Goal: Task Accomplishment & Management: Use online tool/utility

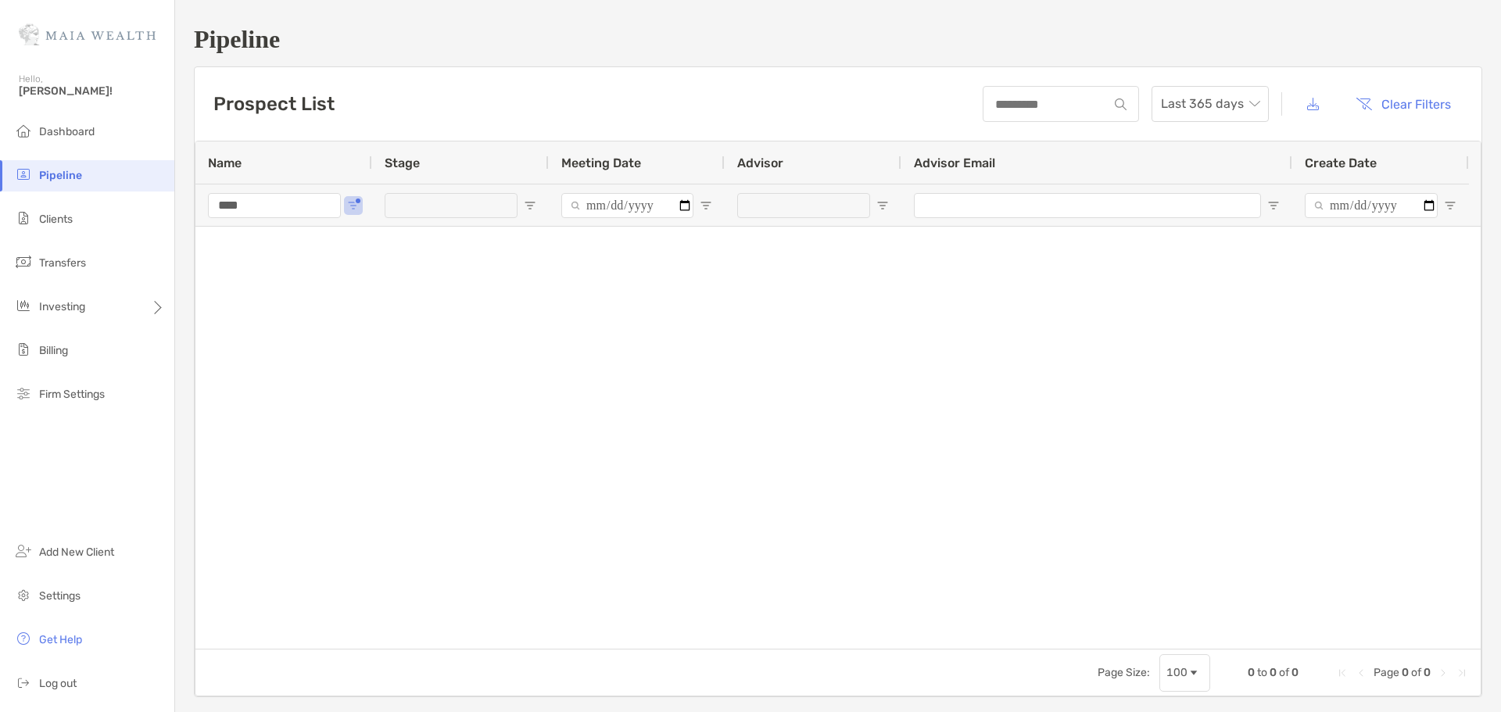
click at [233, 193] on input "****" at bounding box center [274, 205] width 133 height 25
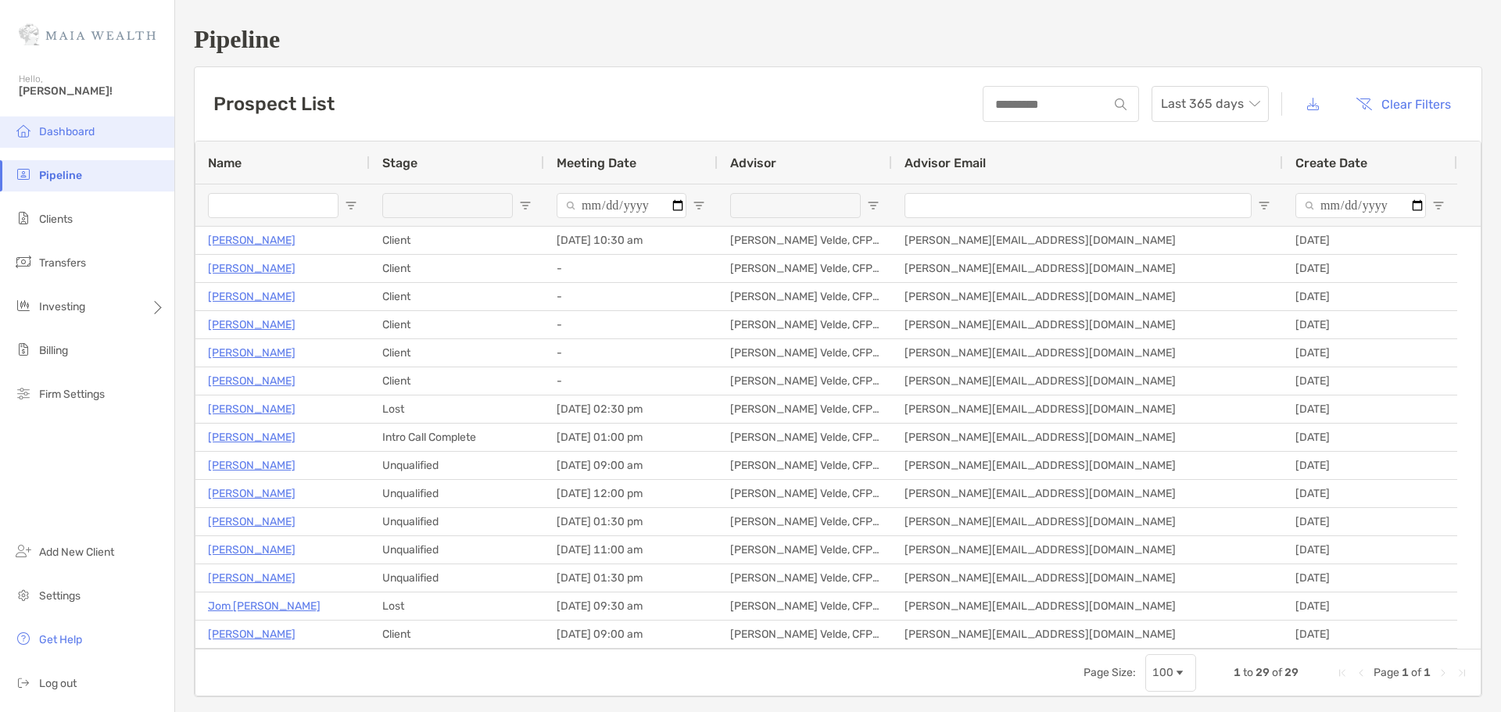
click at [80, 127] on span "Dashboard" at bounding box center [66, 131] width 55 height 13
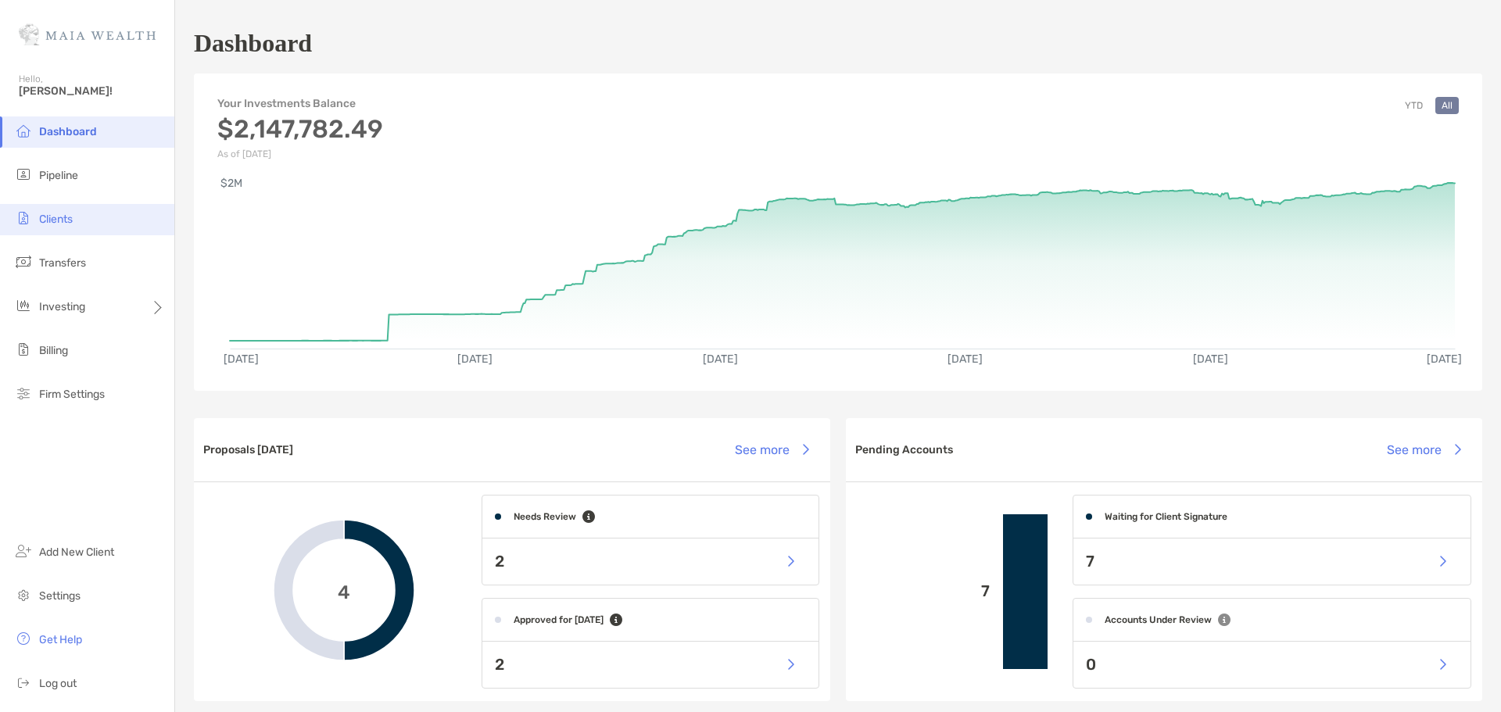
click at [90, 222] on li "Clients" at bounding box center [87, 219] width 174 height 31
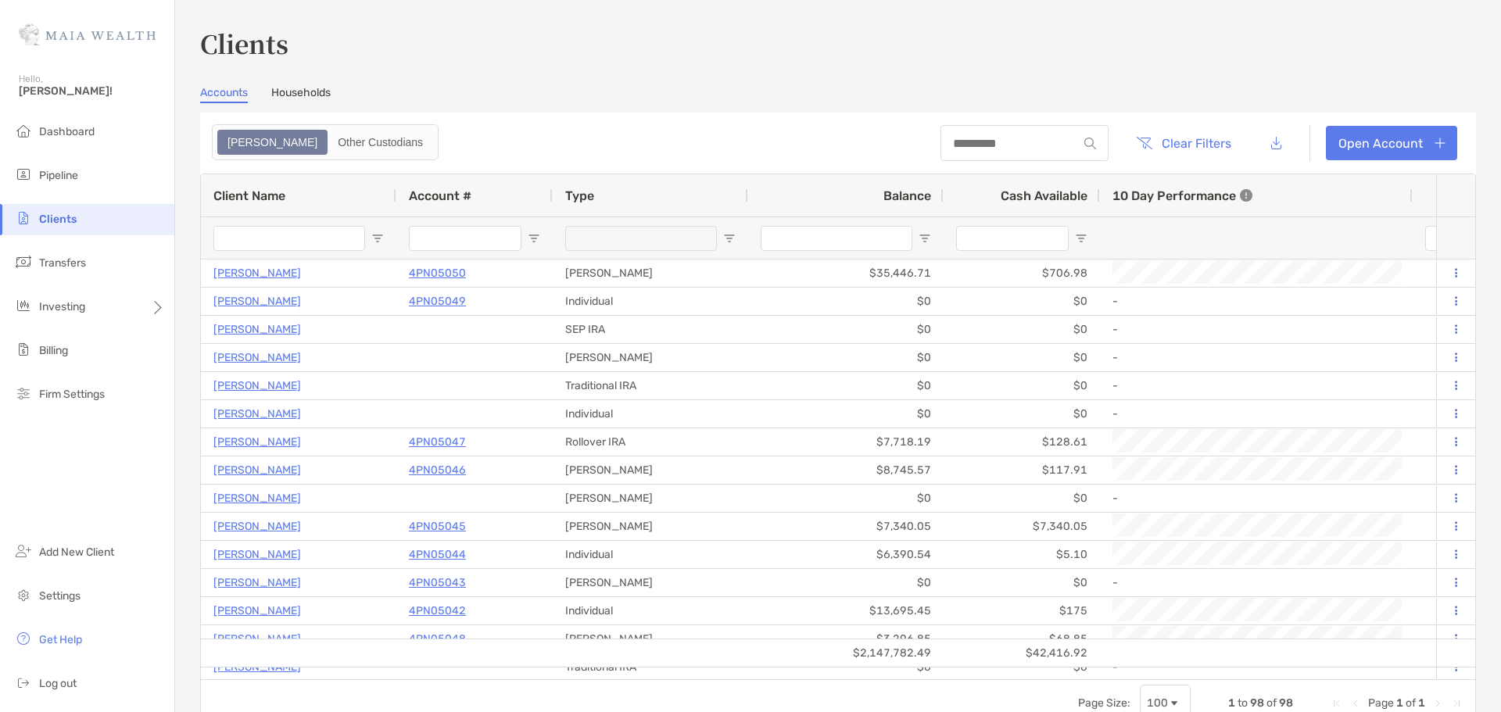
type input "********"
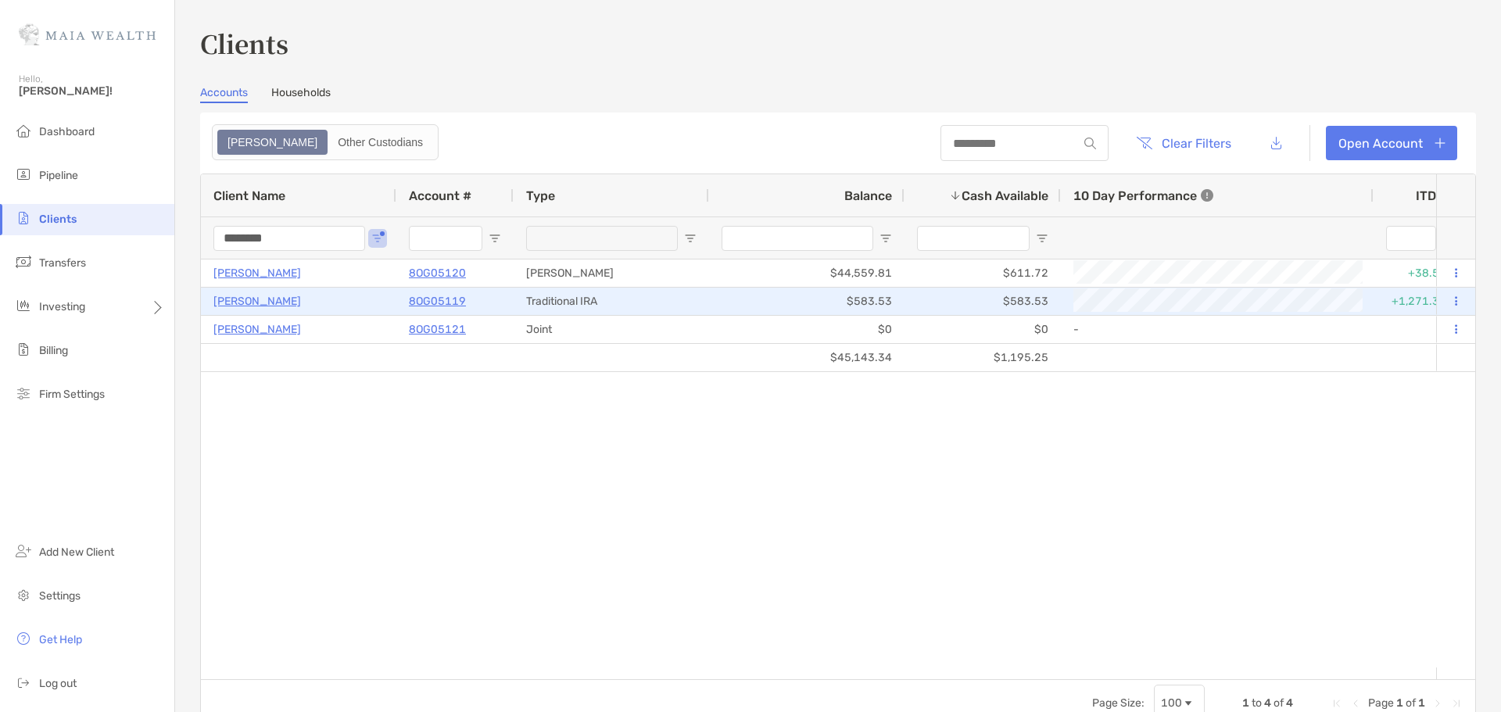
click at [456, 298] on p "8OG05119" at bounding box center [437, 302] width 57 height 20
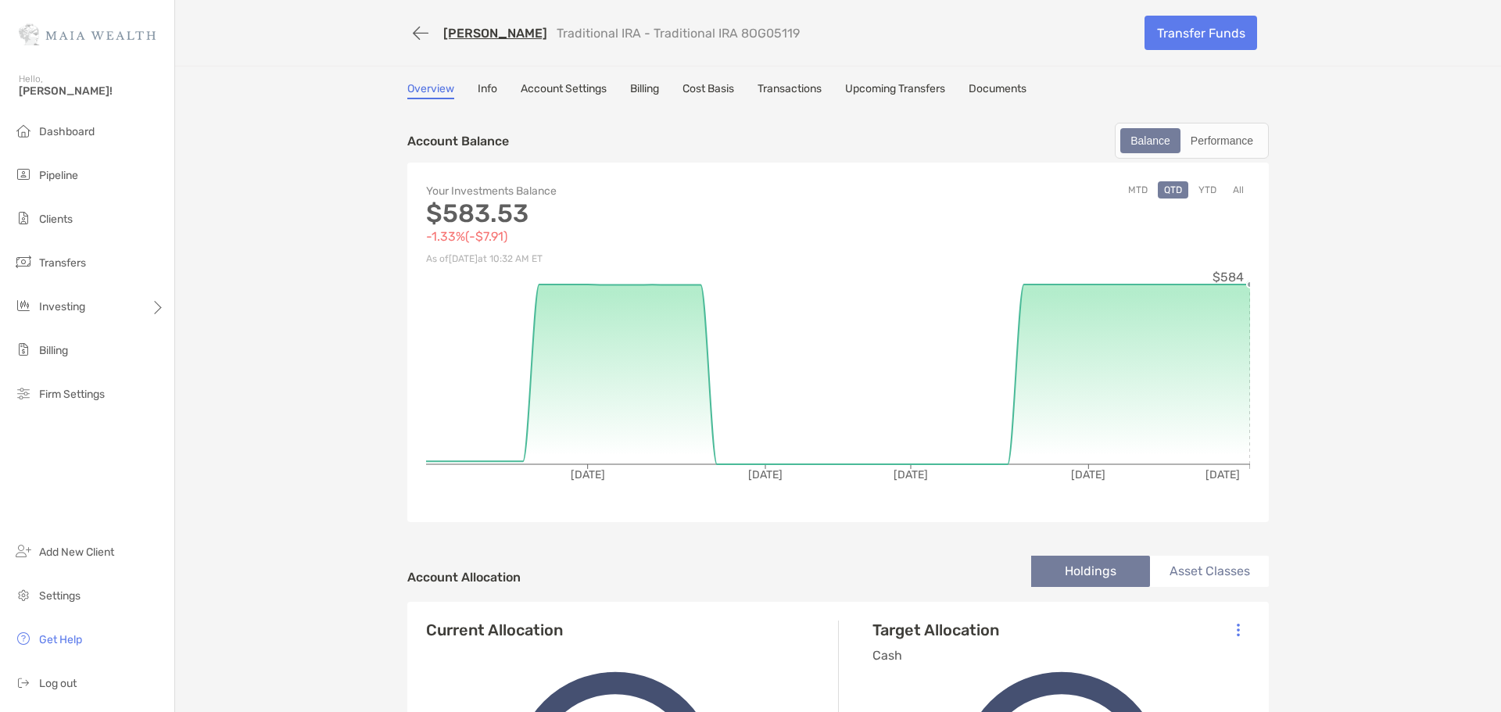
click at [809, 85] on link "Transactions" at bounding box center [789, 90] width 64 height 17
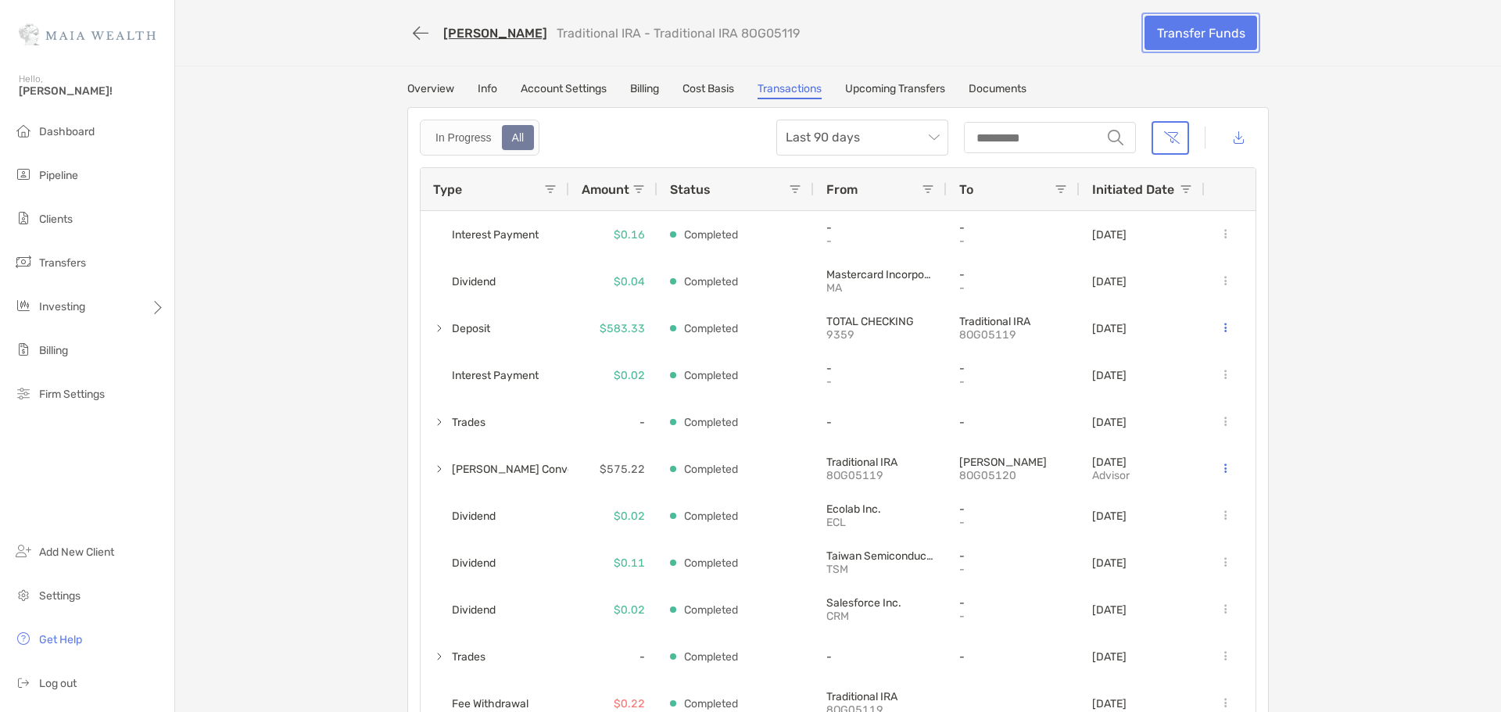
click at [1204, 30] on link "Transfer Funds" at bounding box center [1200, 33] width 113 height 34
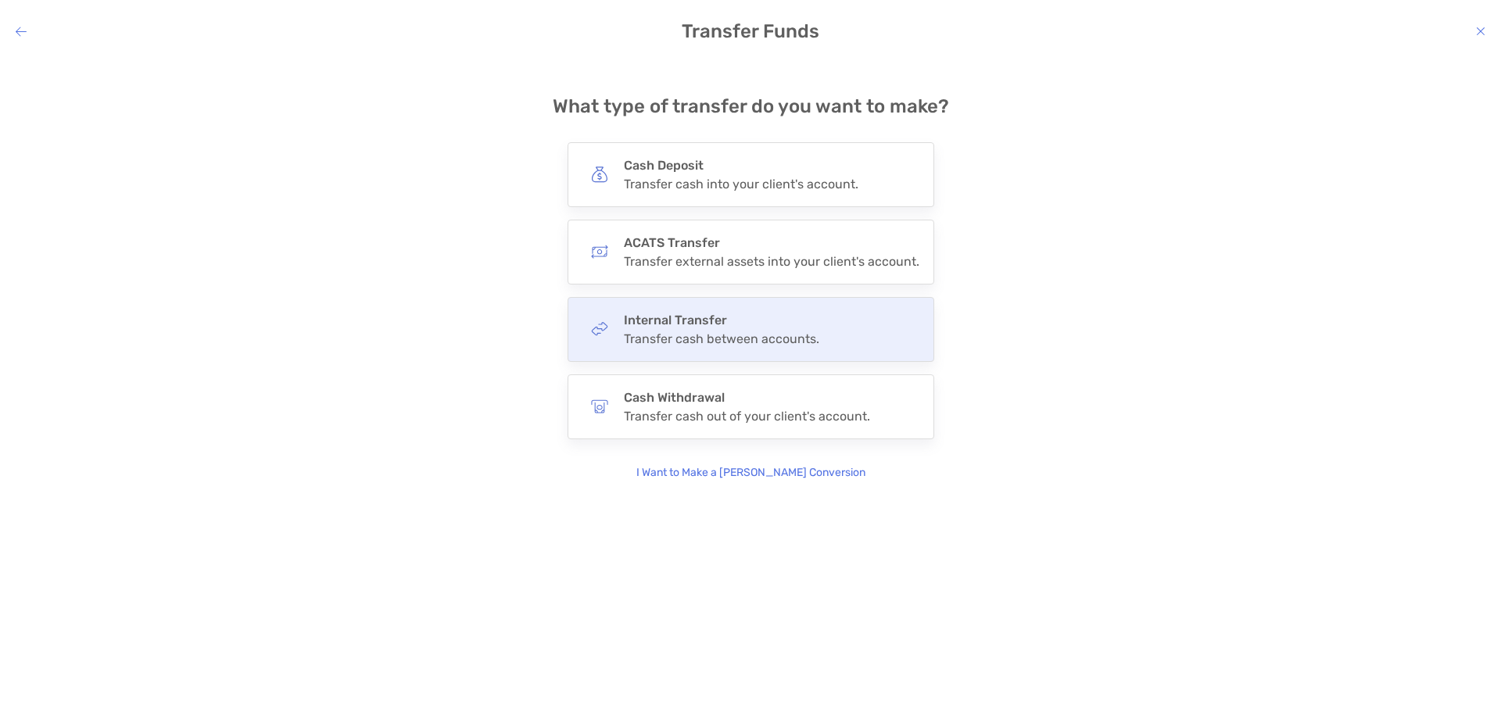
click at [752, 342] on div "Transfer cash between accounts." at bounding box center [721, 338] width 195 height 15
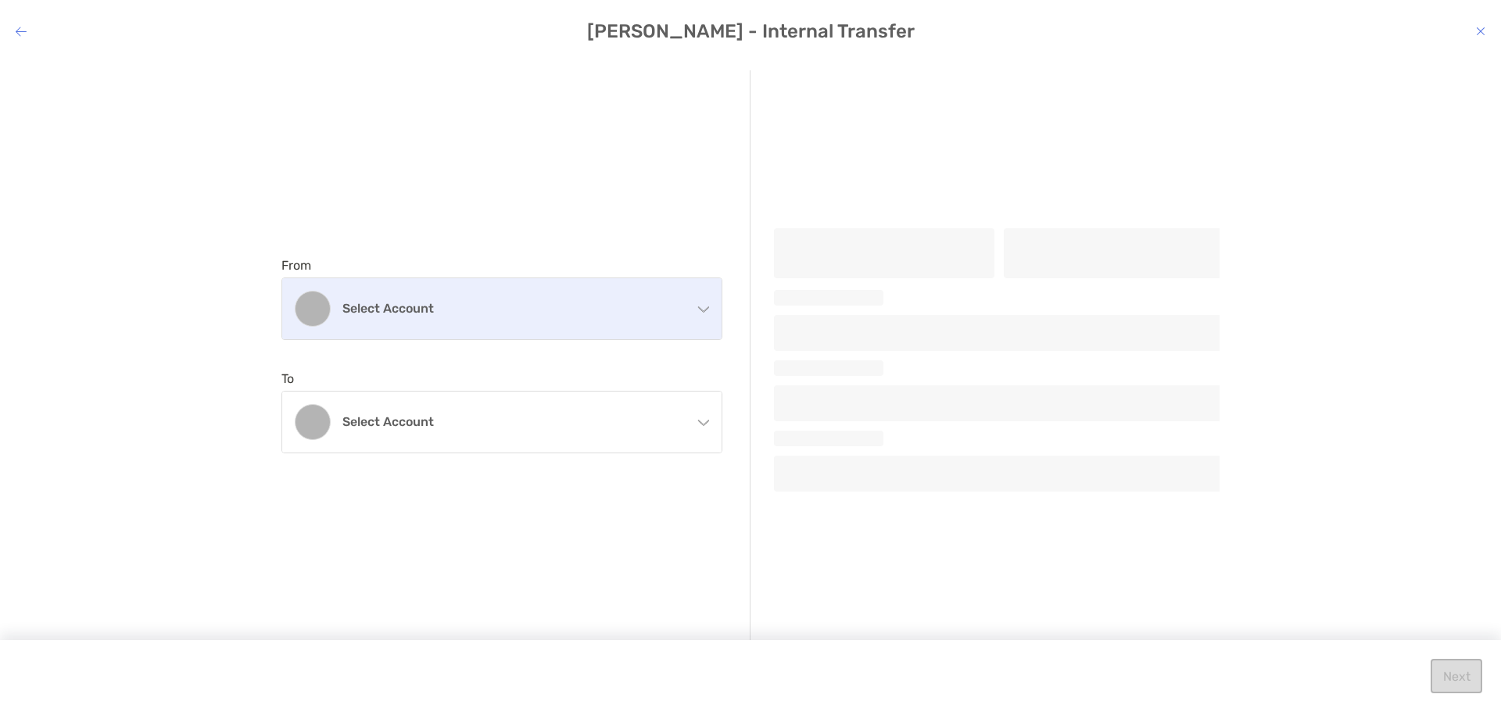
click at [648, 299] on div "Select account" at bounding box center [501, 308] width 439 height 61
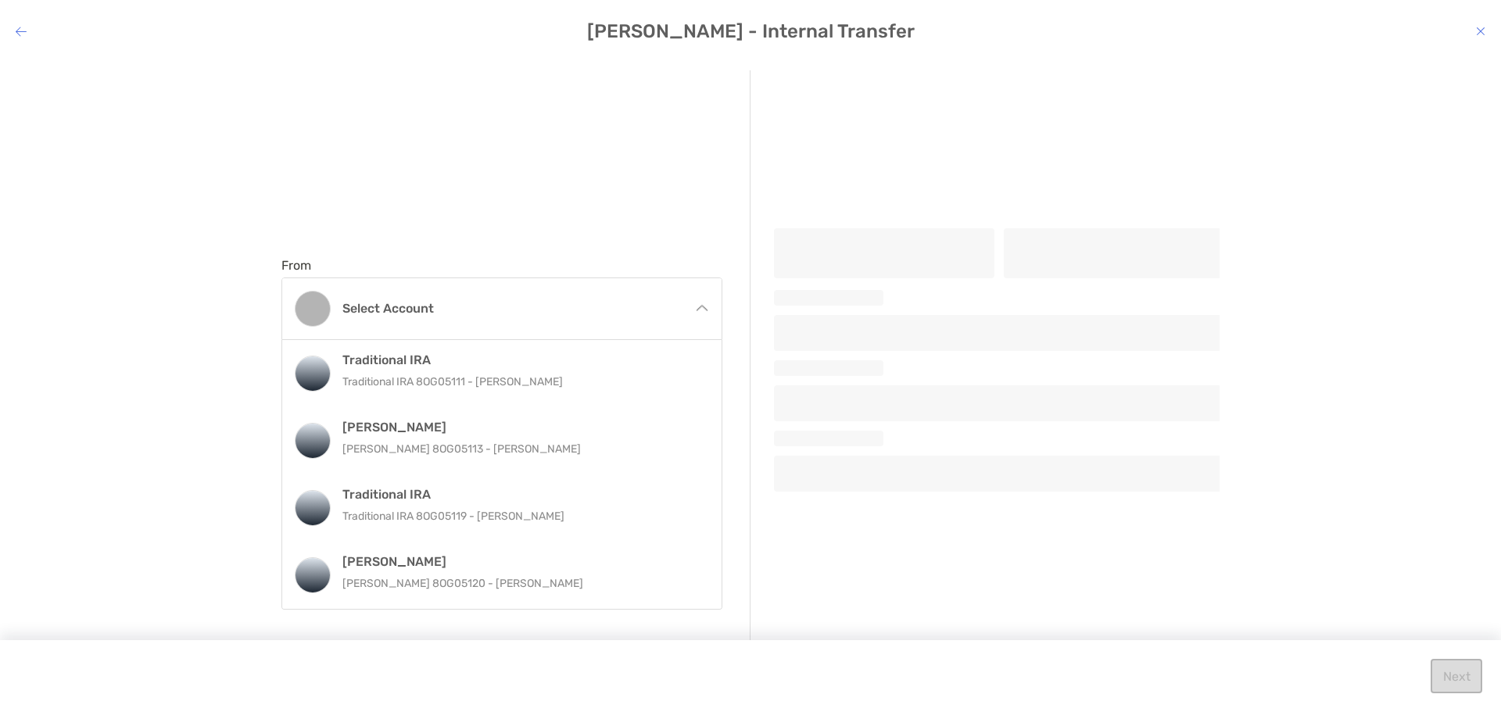
drag, startPoint x: 603, startPoint y: 523, endPoint x: 603, endPoint y: 513, distance: 9.4
click at [603, 520] on p "Traditional IRA 8OG05119 - [PERSON_NAME]" at bounding box center [518, 516] width 352 height 20
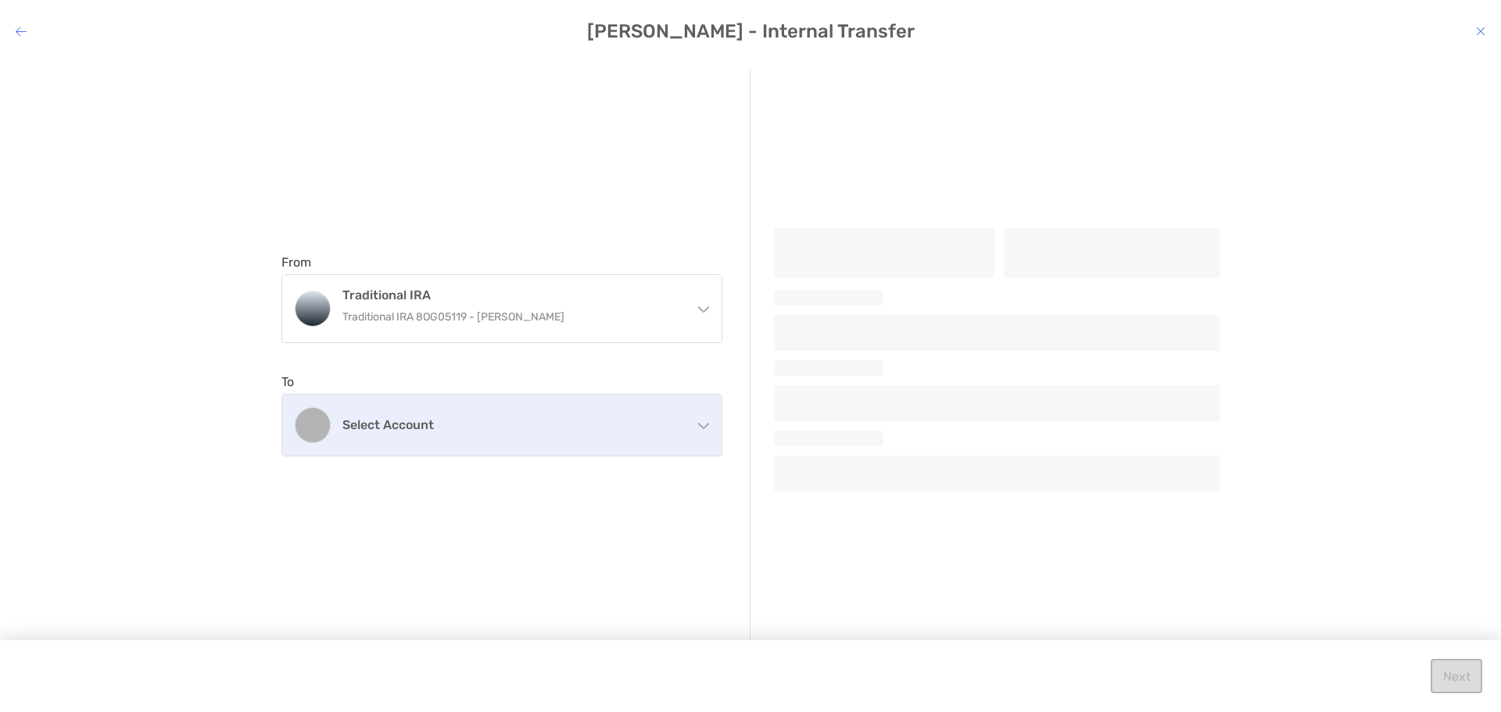
click at [570, 424] on h4 "Select account" at bounding box center [511, 424] width 338 height 15
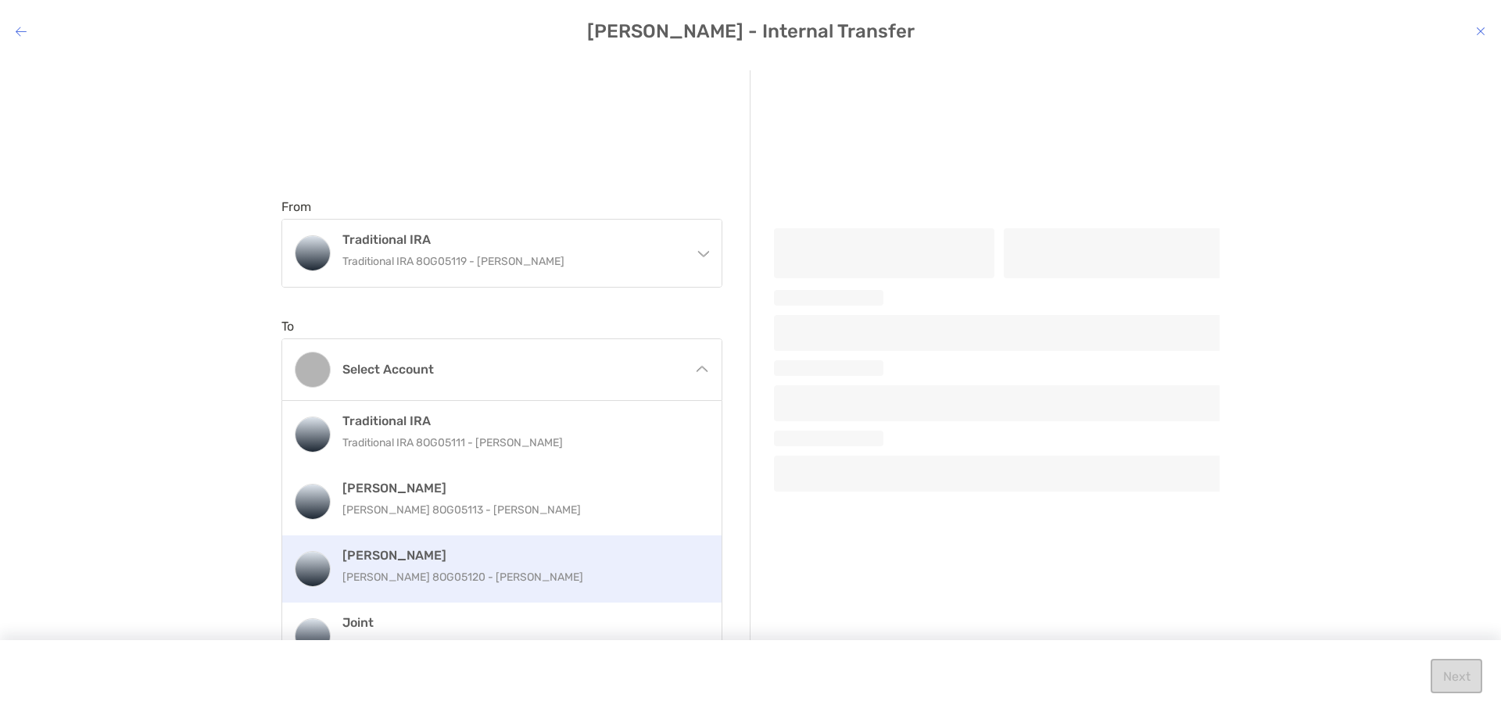
scroll to position [86, 0]
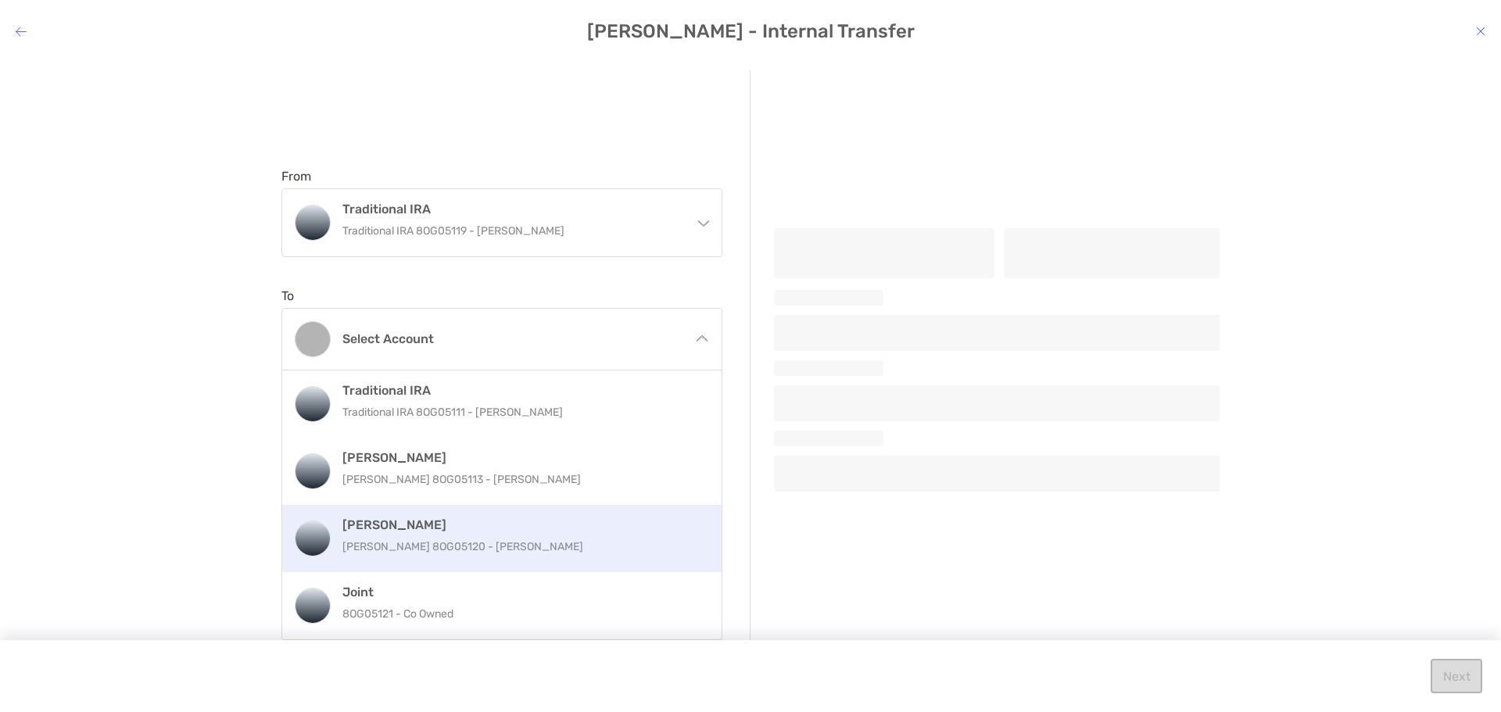
click at [506, 538] on p "[PERSON_NAME] 8OG05120 - [PERSON_NAME]" at bounding box center [518, 547] width 352 height 20
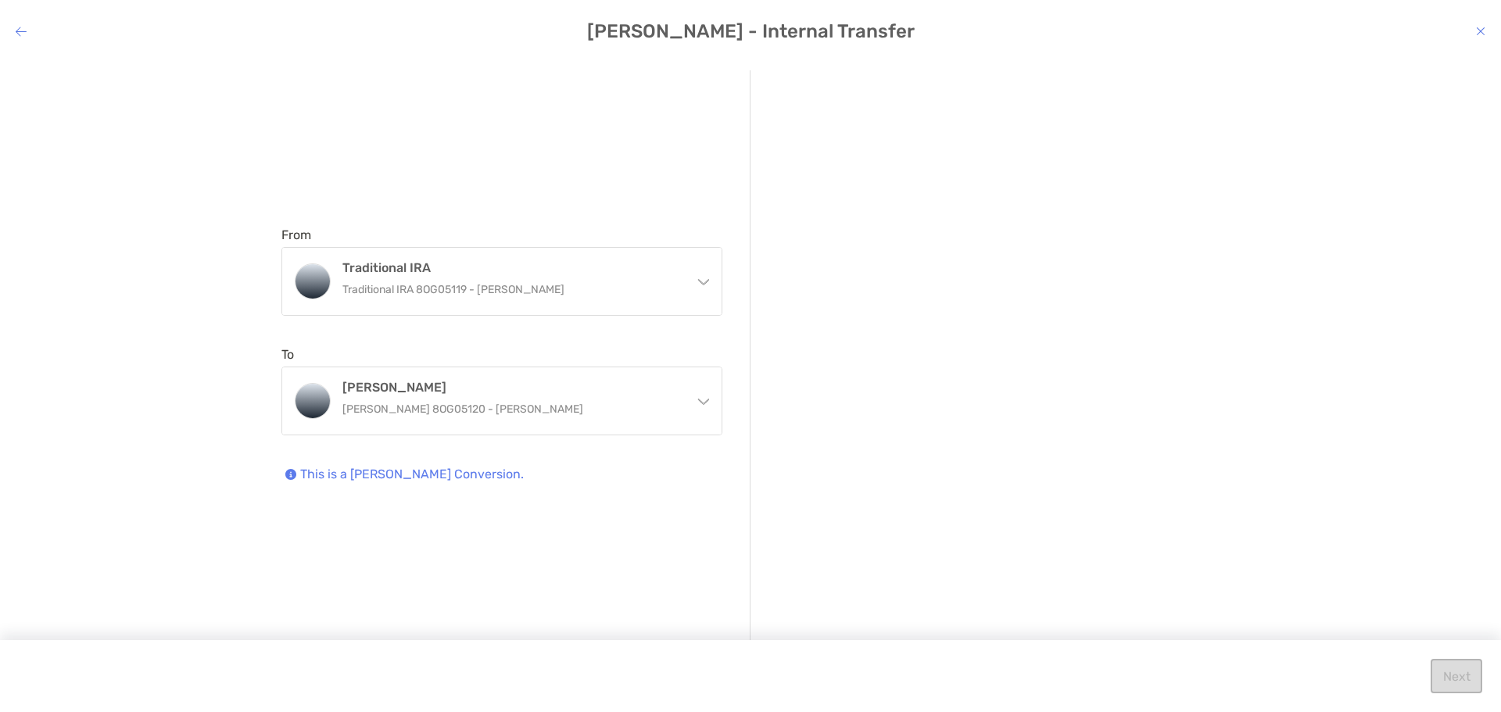
scroll to position [0, 0]
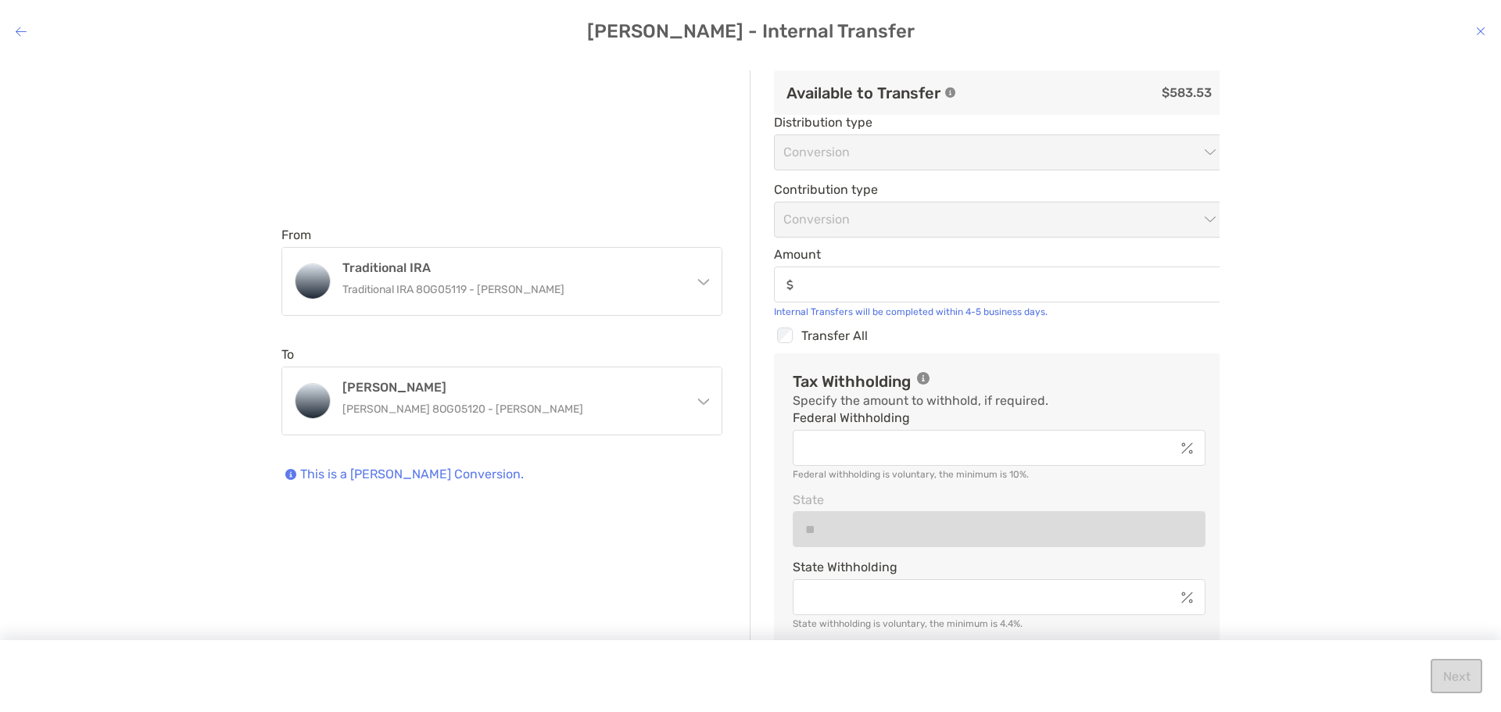
click at [792, 334] on div "modal" at bounding box center [784, 335] width 21 height 20
type input "******"
click at [1456, 677] on button "Next" at bounding box center [1456, 676] width 52 height 34
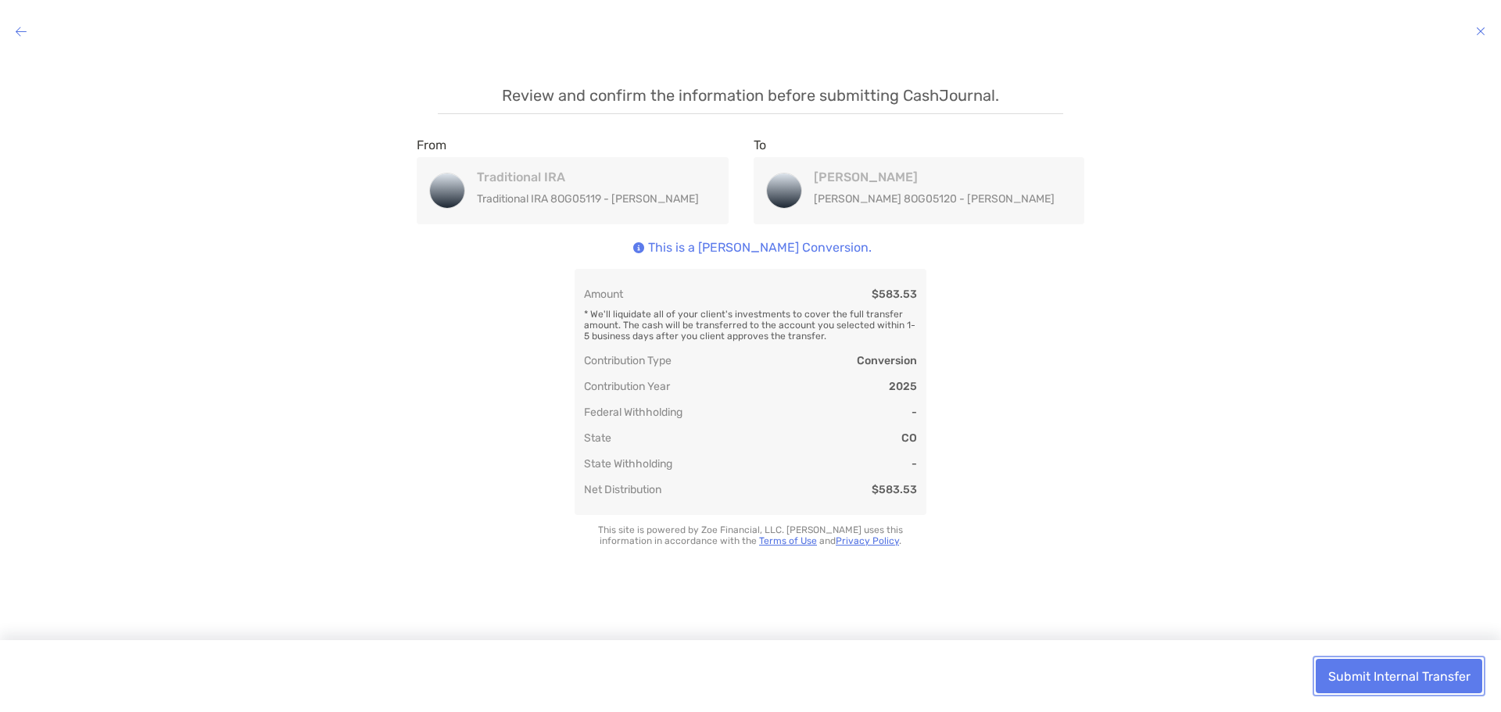
click at [1437, 685] on button "Submit Internal Transfer" at bounding box center [1398, 676] width 166 height 34
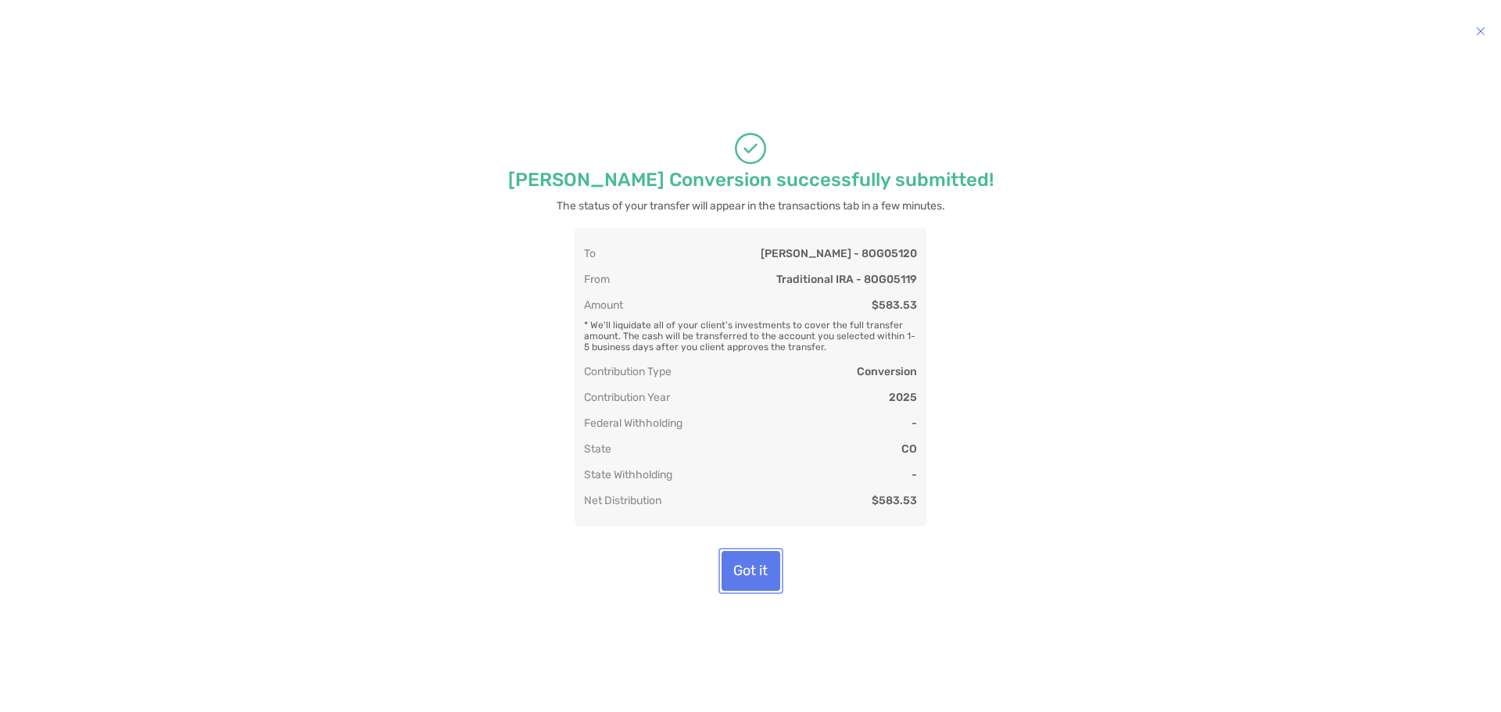
click at [761, 577] on button "Got it" at bounding box center [750, 571] width 59 height 40
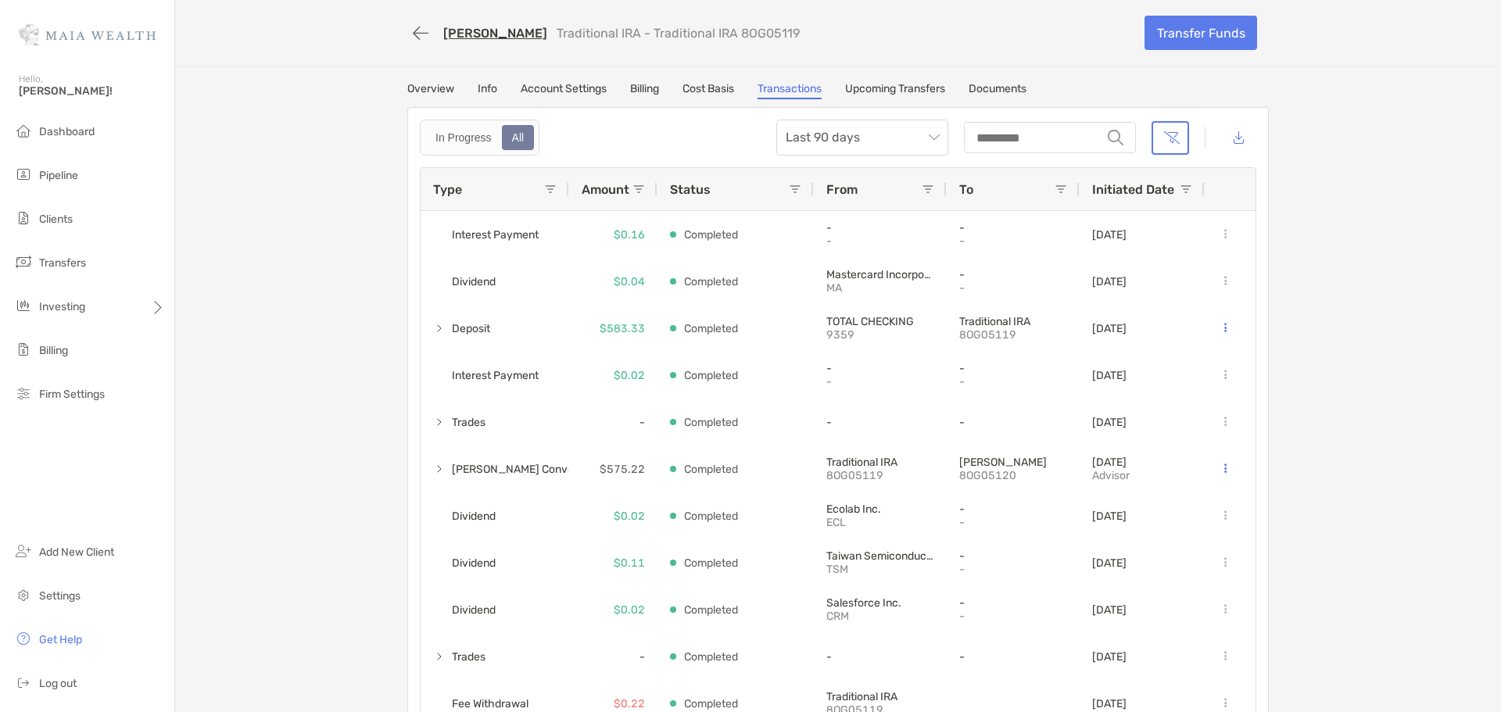
click at [73, 116] on div "Hello, [PERSON_NAME]!" at bounding box center [87, 94] width 174 height 45
click at [73, 121] on li "Dashboard" at bounding box center [87, 131] width 174 height 31
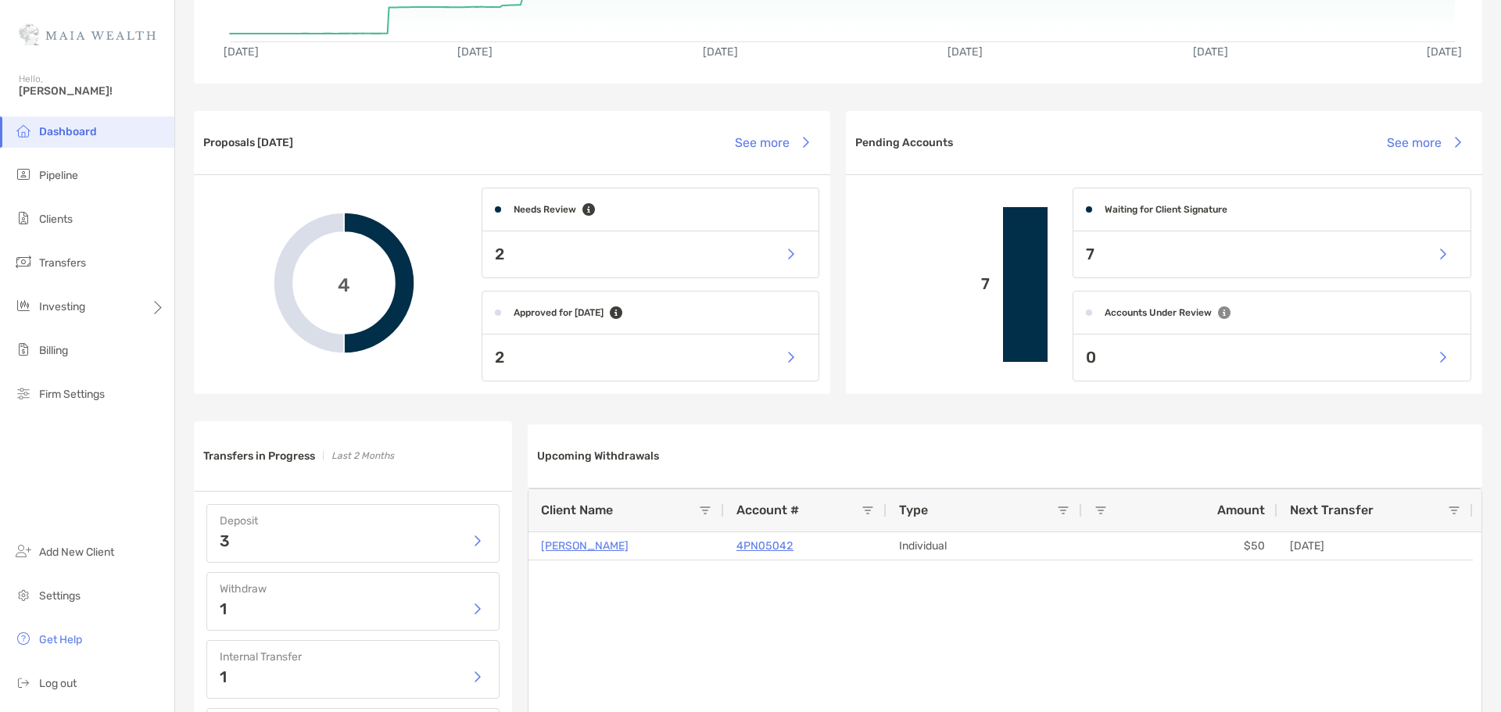
scroll to position [469, 0]
